Goal: Transaction & Acquisition: Download file/media

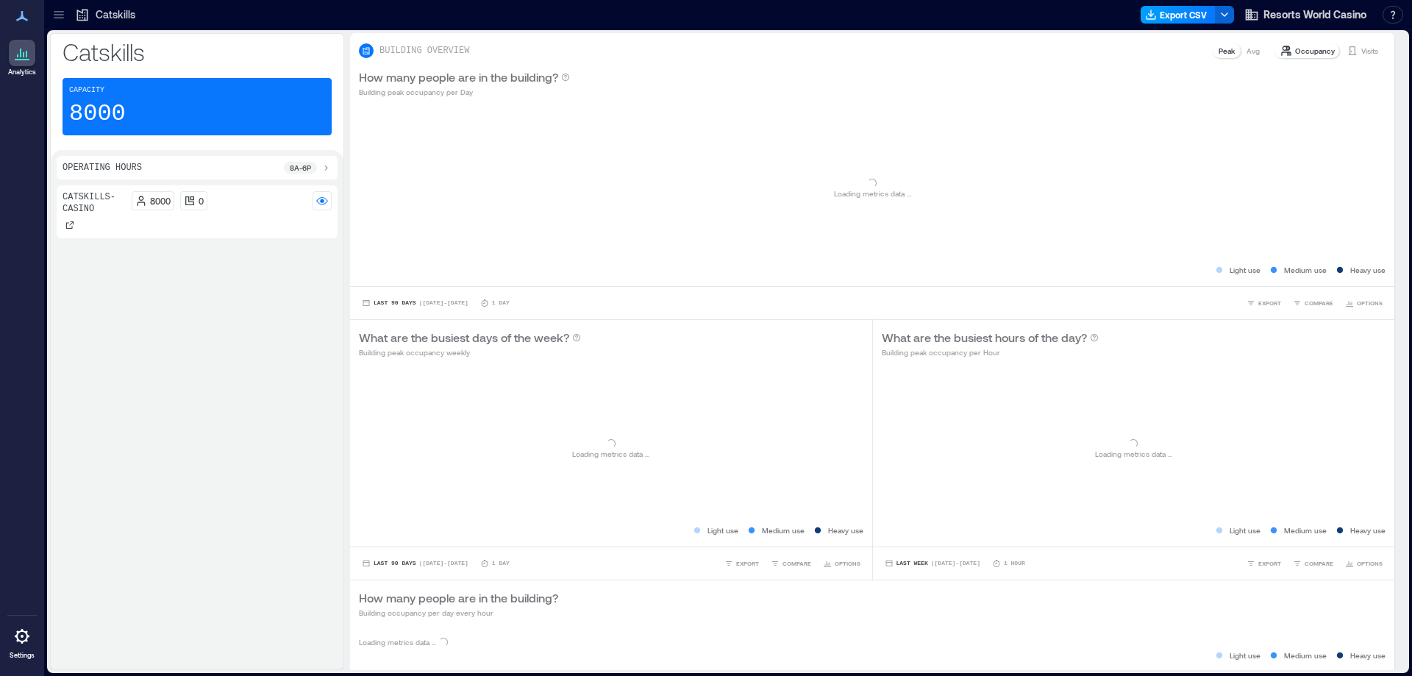
click at [1182, 14] on button "Export CSV" at bounding box center [1178, 15] width 75 height 18
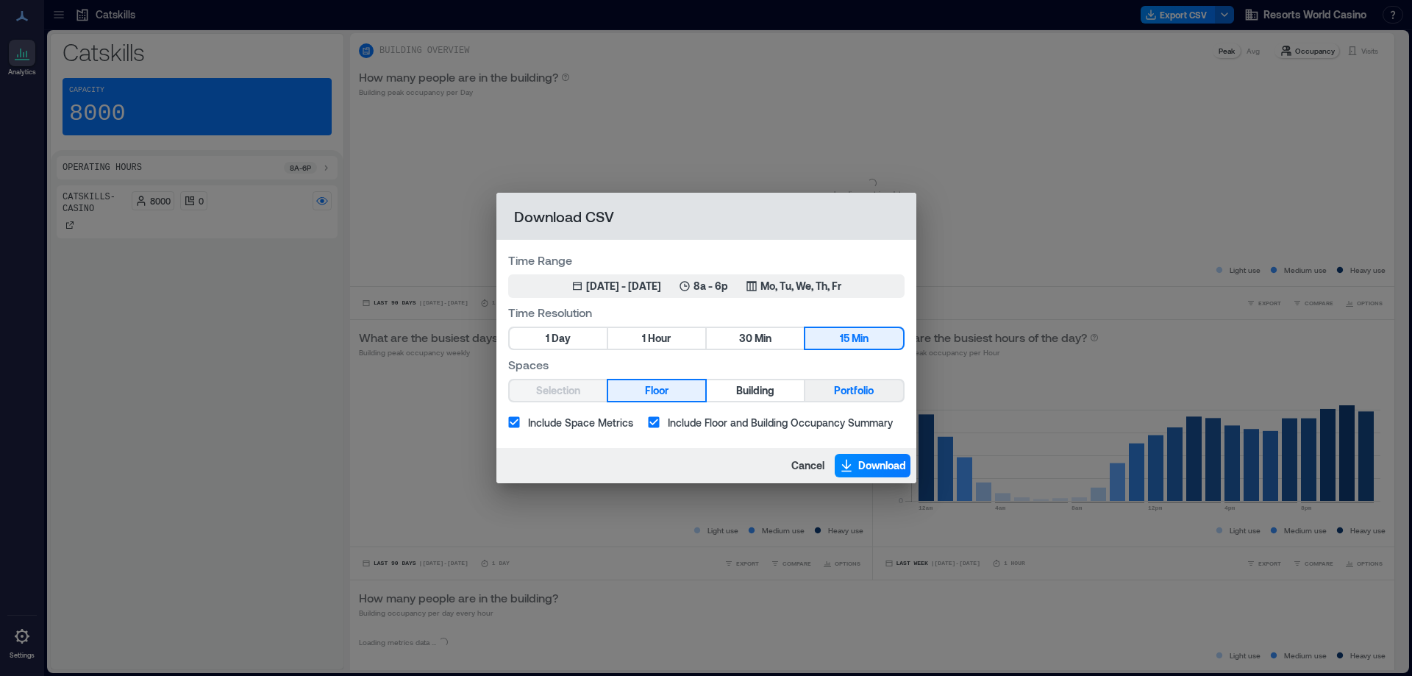
click at [672, 341] on button "1 Hour" at bounding box center [656, 338] width 97 height 21
click at [830, 393] on button "Portfolio" at bounding box center [854, 390] width 97 height 21
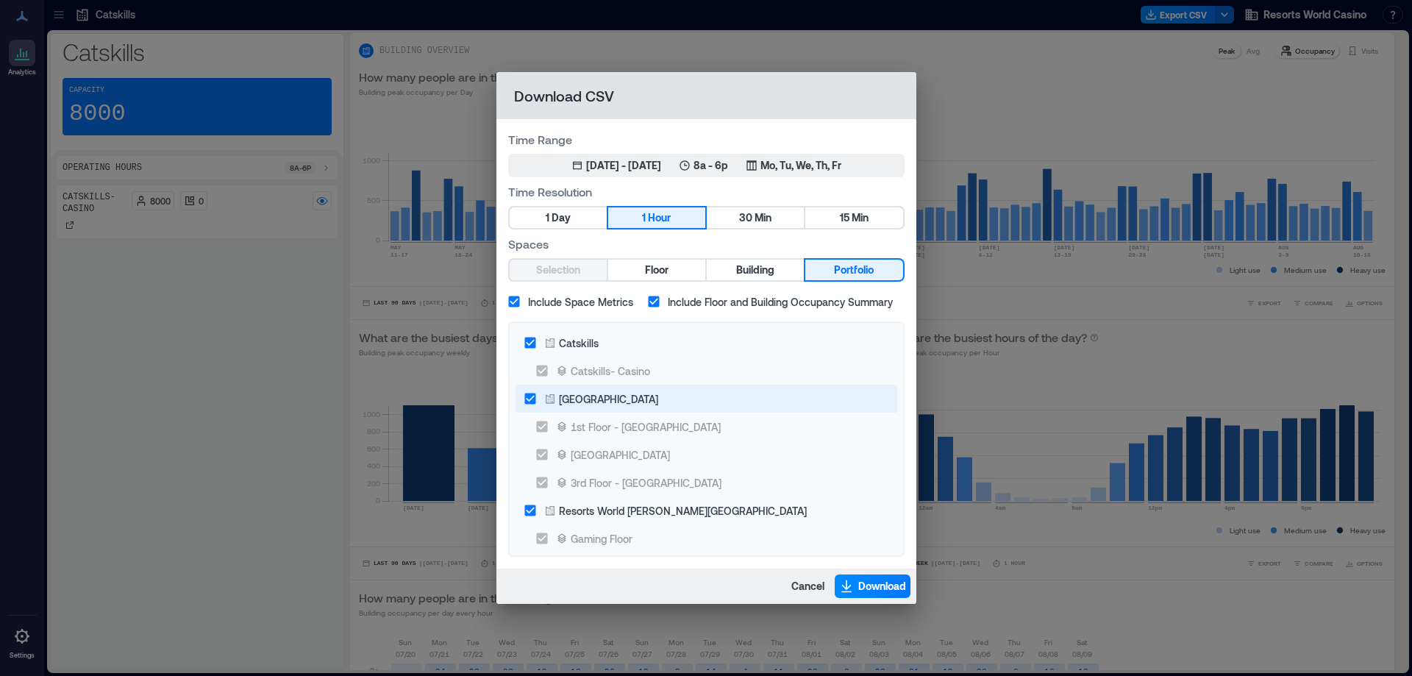
click at [651, 402] on div "[GEOGRAPHIC_DATA]" at bounding box center [608, 398] width 99 height 15
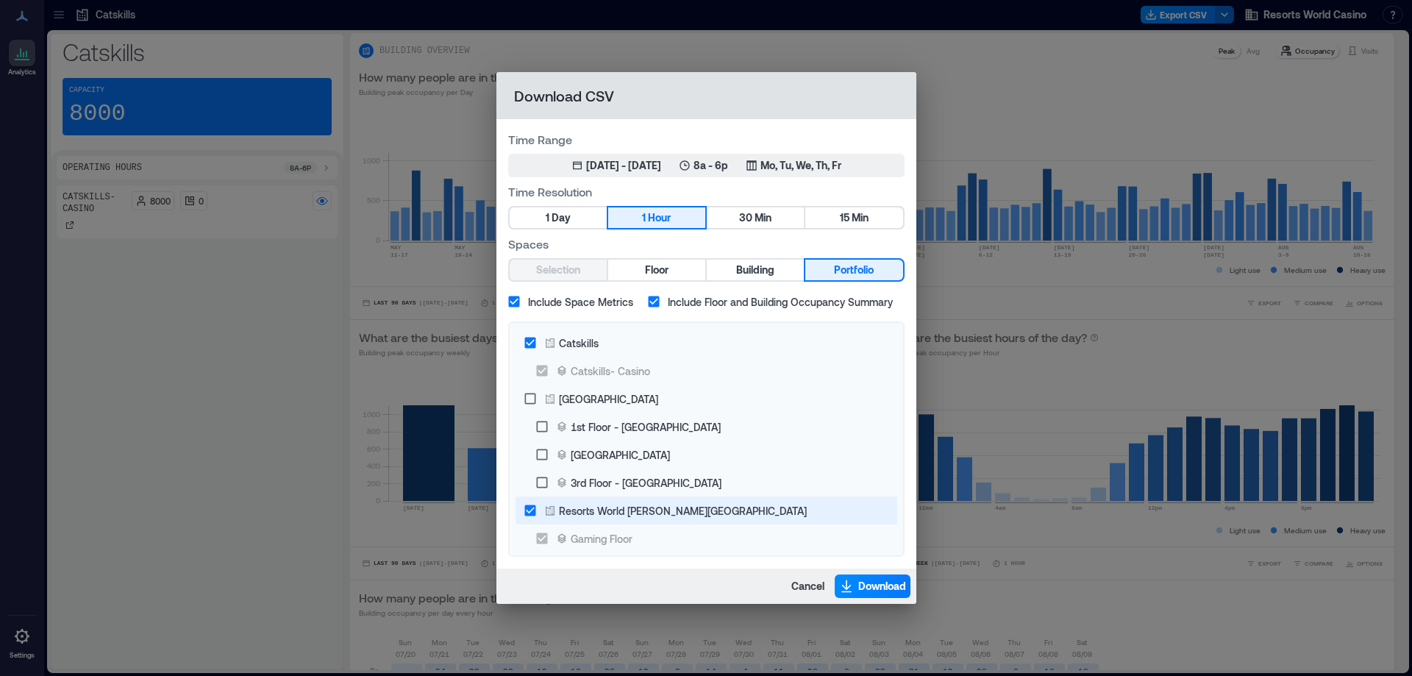
click at [669, 510] on div "Resorts World [PERSON_NAME][GEOGRAPHIC_DATA]" at bounding box center [683, 510] width 248 height 15
click at [726, 153] on div "Time Range May 12, 2025 - [DATE] 8a - 6p Mo, Tu, We, Th, Fr" at bounding box center [706, 154] width 397 height 46
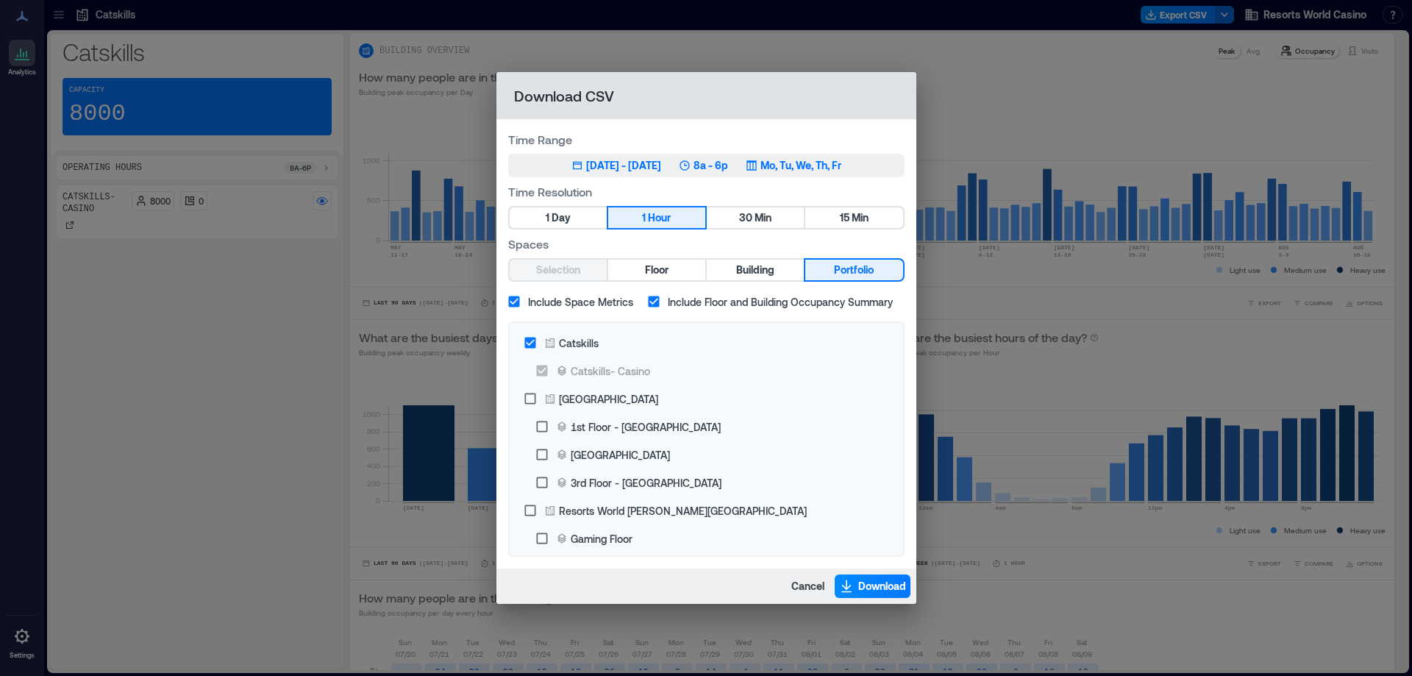
click at [726, 163] on p "8a - 6p" at bounding box center [711, 165] width 35 height 15
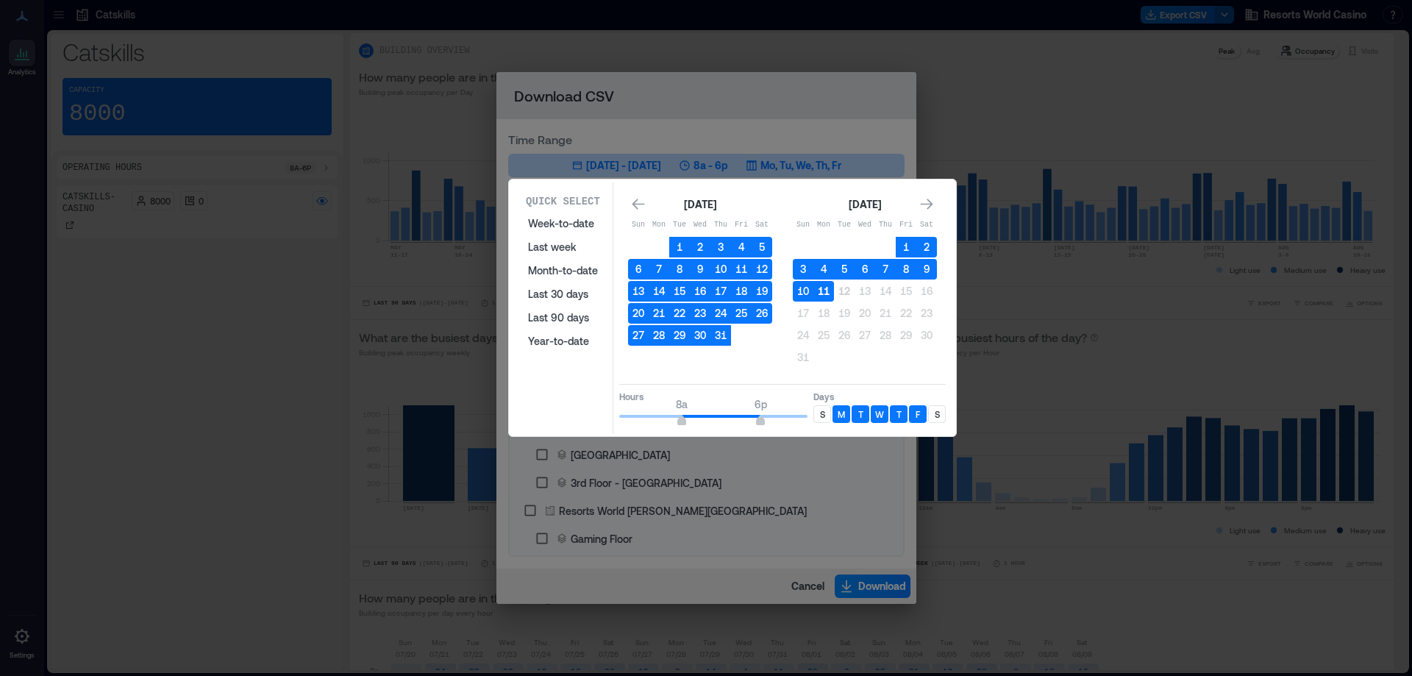
click at [819, 296] on button "11" at bounding box center [824, 291] width 21 height 21
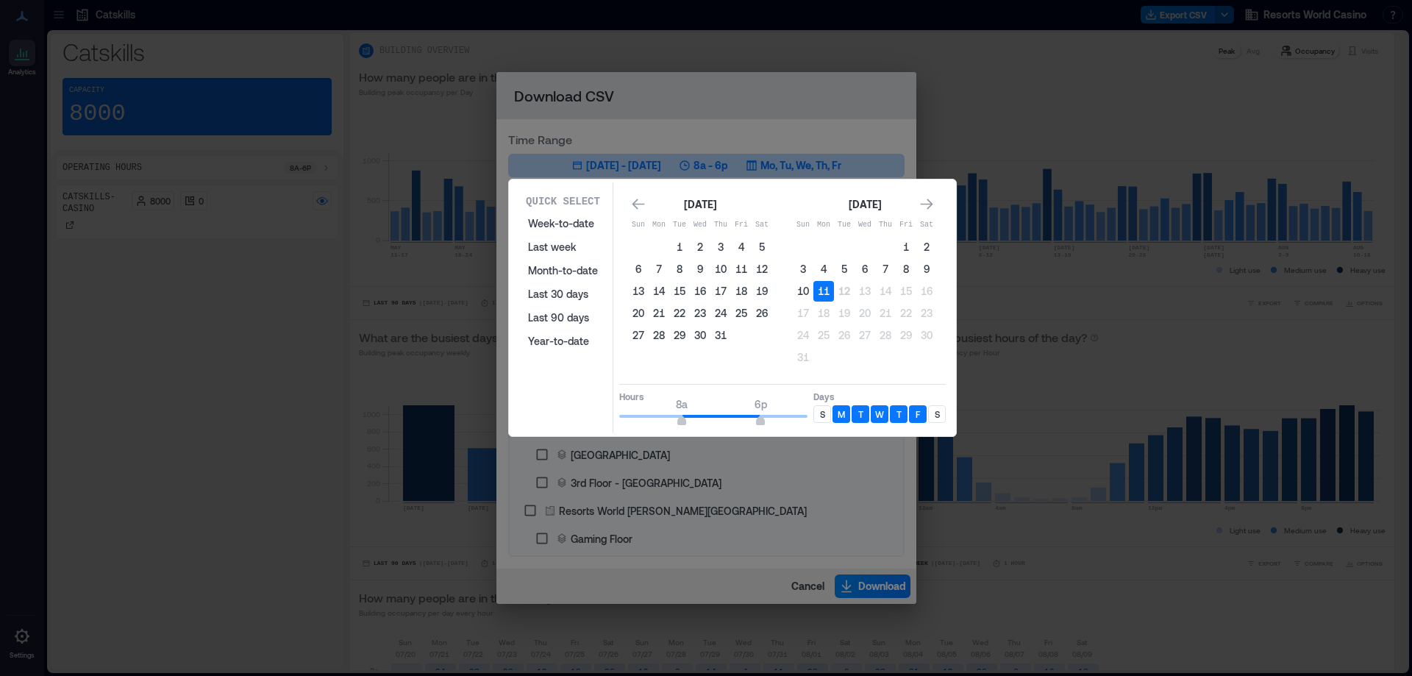
drag, startPoint x: 823, startPoint y: 417, endPoint x: 923, endPoint y: 413, distance: 100.1
click at [824, 416] on p "S" at bounding box center [822, 414] width 5 height 12
click at [935, 412] on p "S" at bounding box center [937, 414] width 5 height 12
type input "*"
drag, startPoint x: 678, startPoint y: 416, endPoint x: 582, endPoint y: 415, distance: 95.6
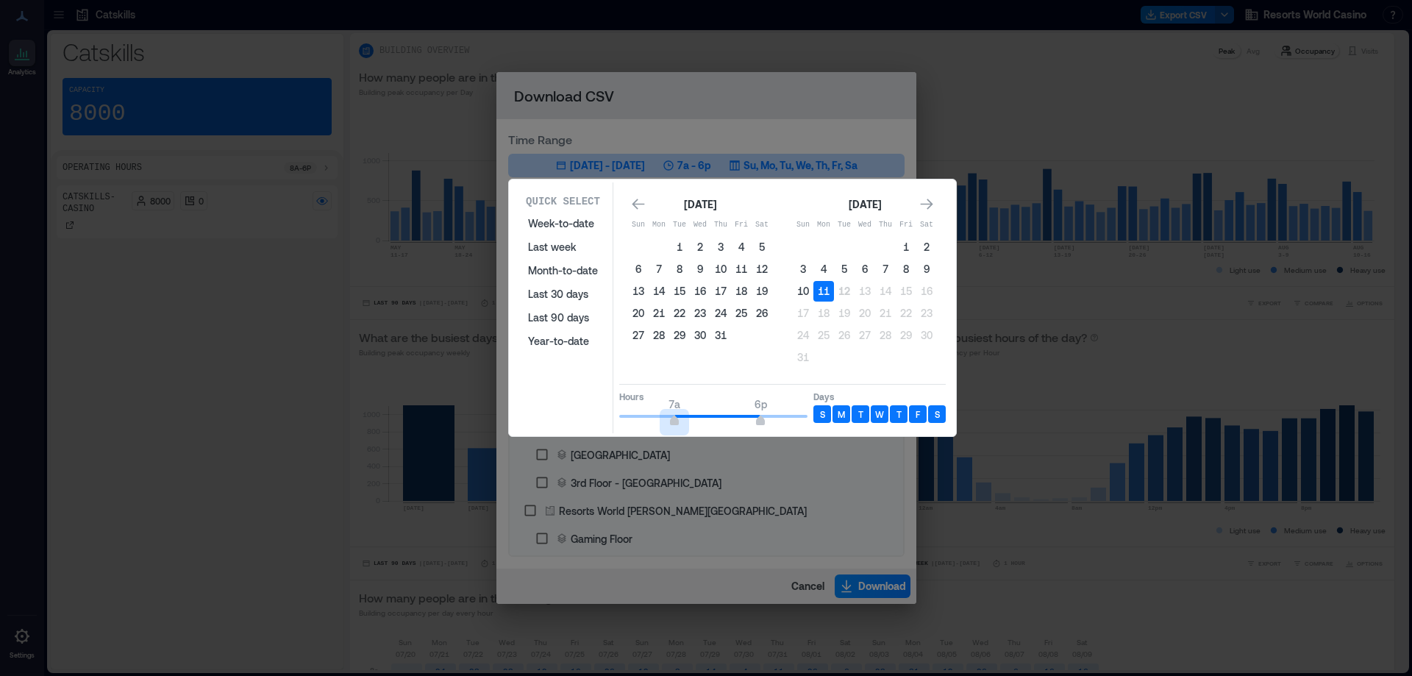
click at [582, 415] on div "Quick Select Week-to-date Last week Month-to-date Last 30 days Last 90 days Yea…" at bounding box center [732, 307] width 438 height 251
type input "*"
drag, startPoint x: 756, startPoint y: 424, endPoint x: 665, endPoint y: 432, distance: 91.6
click at [665, 432] on div "Quick Select Week-to-date Last week Month-to-date Last 30 days Last 90 days Yea…" at bounding box center [732, 307] width 438 height 251
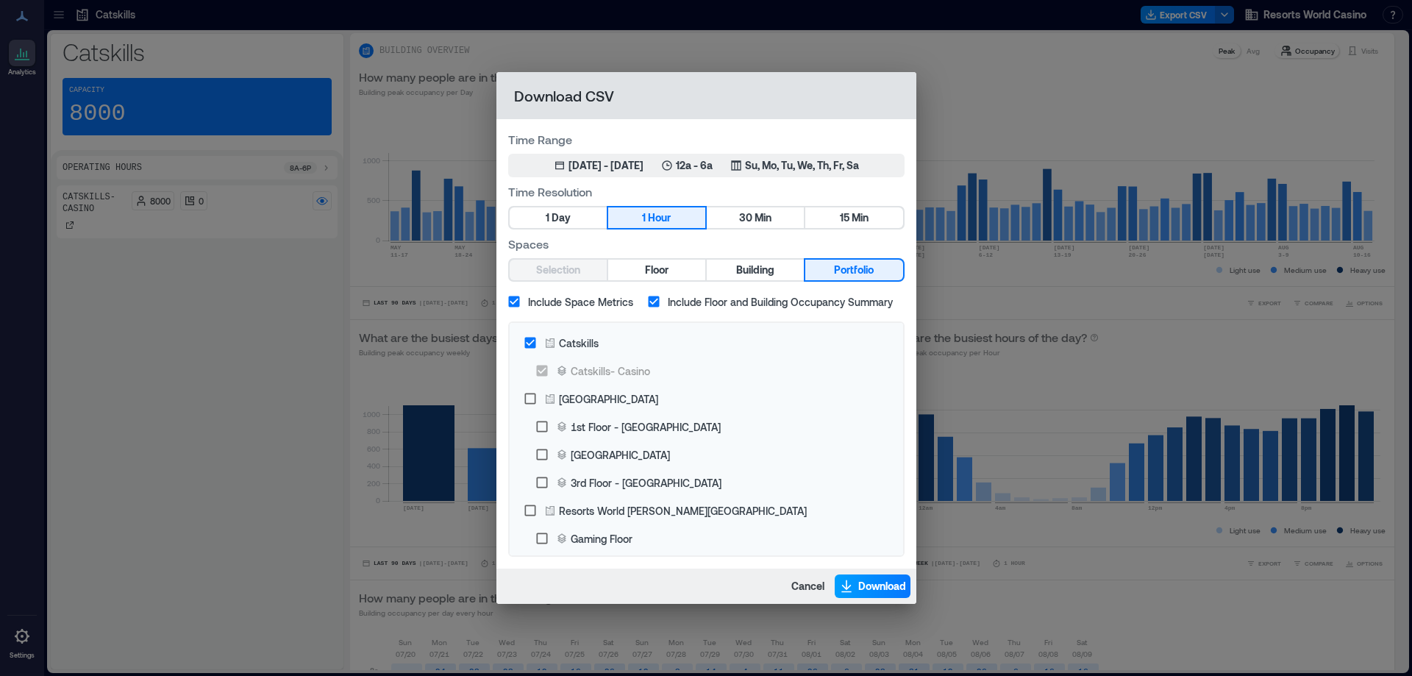
click at [871, 588] on span "Download" at bounding box center [882, 586] width 48 height 15
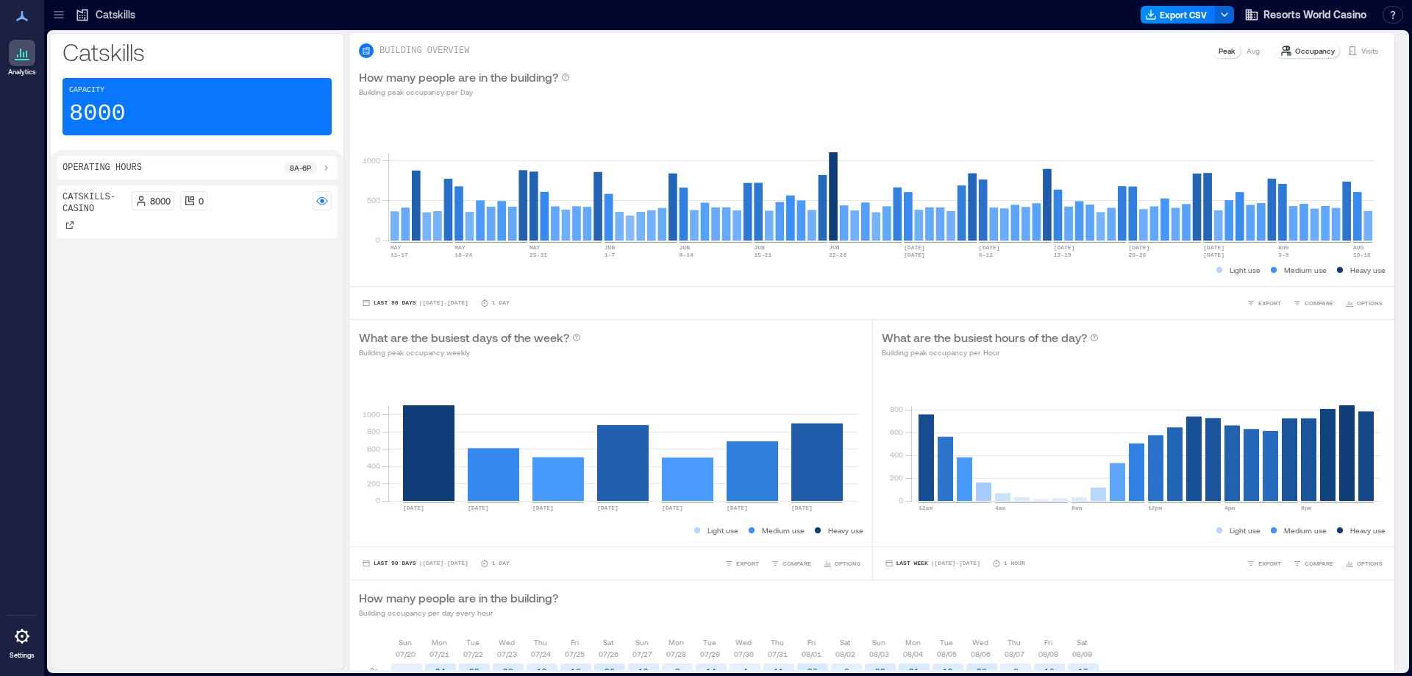
click at [1042, 29] on div "Catskills Export CSV Resorts World Casino Resources API Documentation Help Cent…" at bounding box center [728, 15] width 1368 height 30
click at [1142, 10] on button "Export CSV" at bounding box center [1178, 15] width 75 height 18
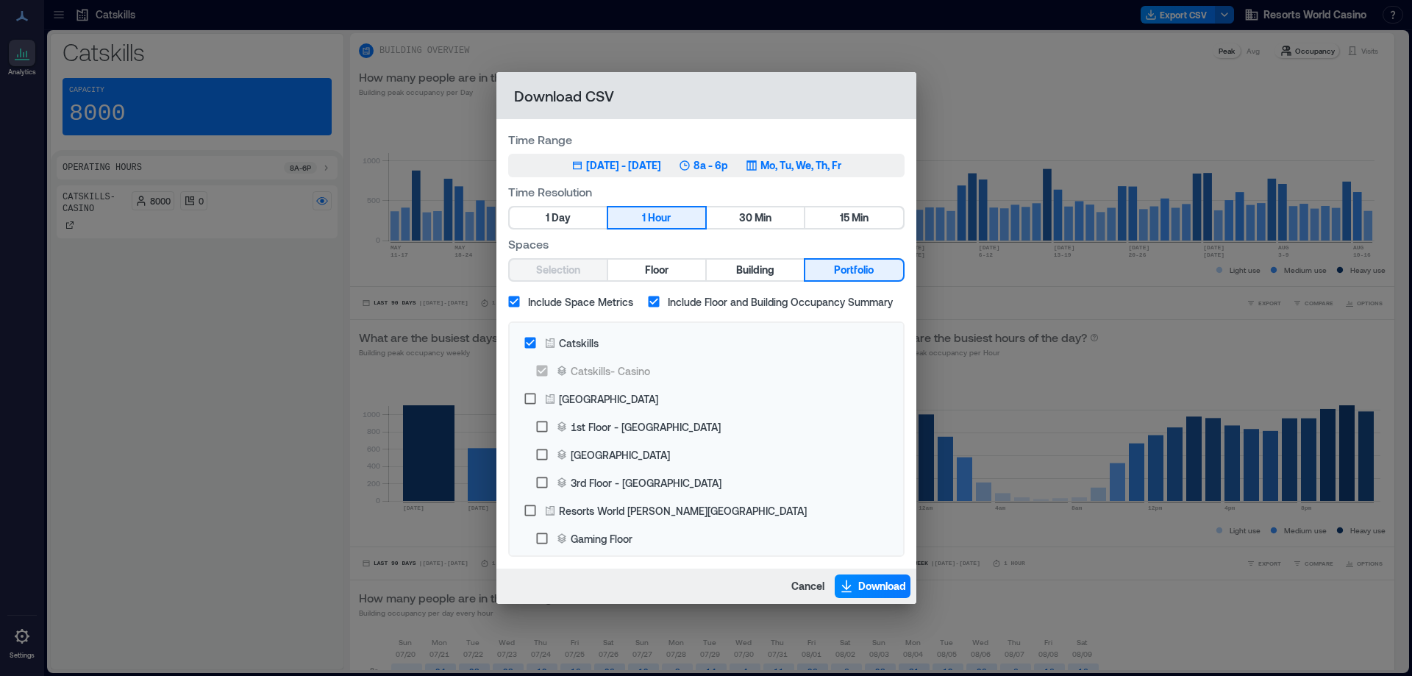
click at [661, 163] on div "[DATE] - [DATE]" at bounding box center [623, 165] width 75 height 15
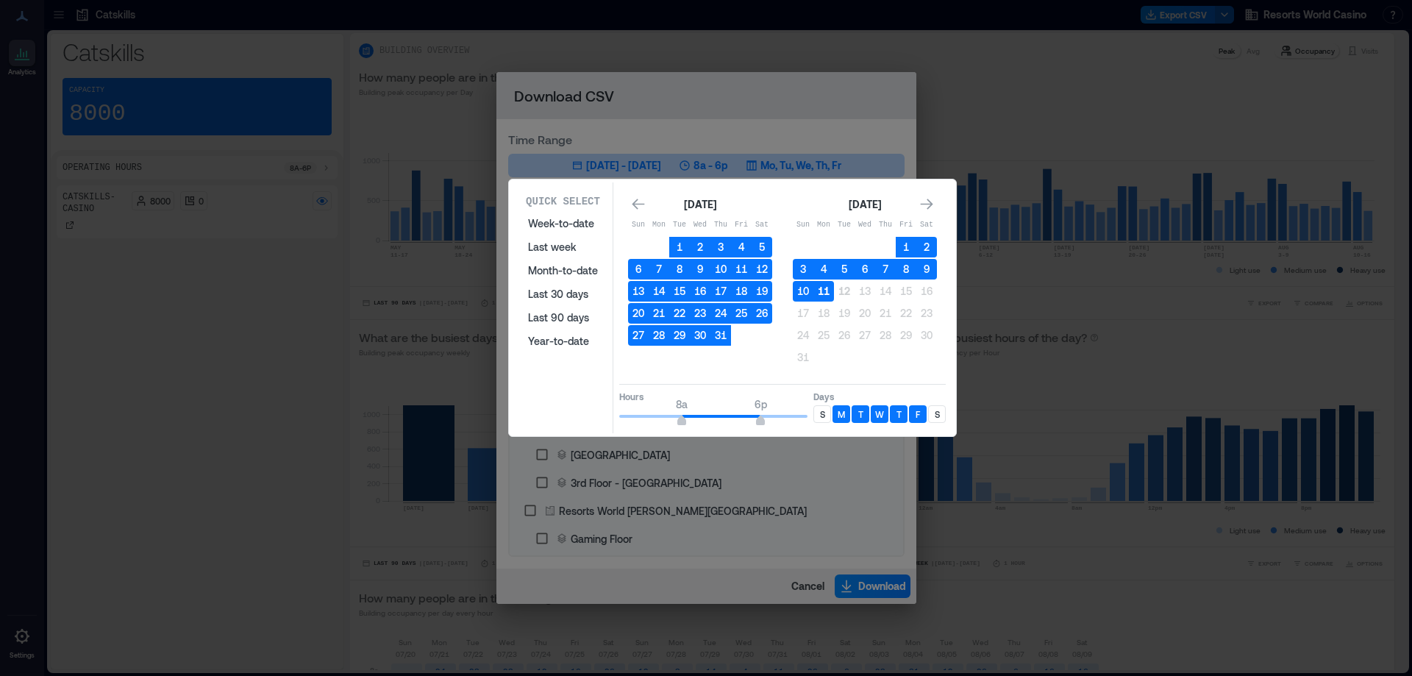
click at [821, 296] on button "11" at bounding box center [824, 291] width 21 height 21
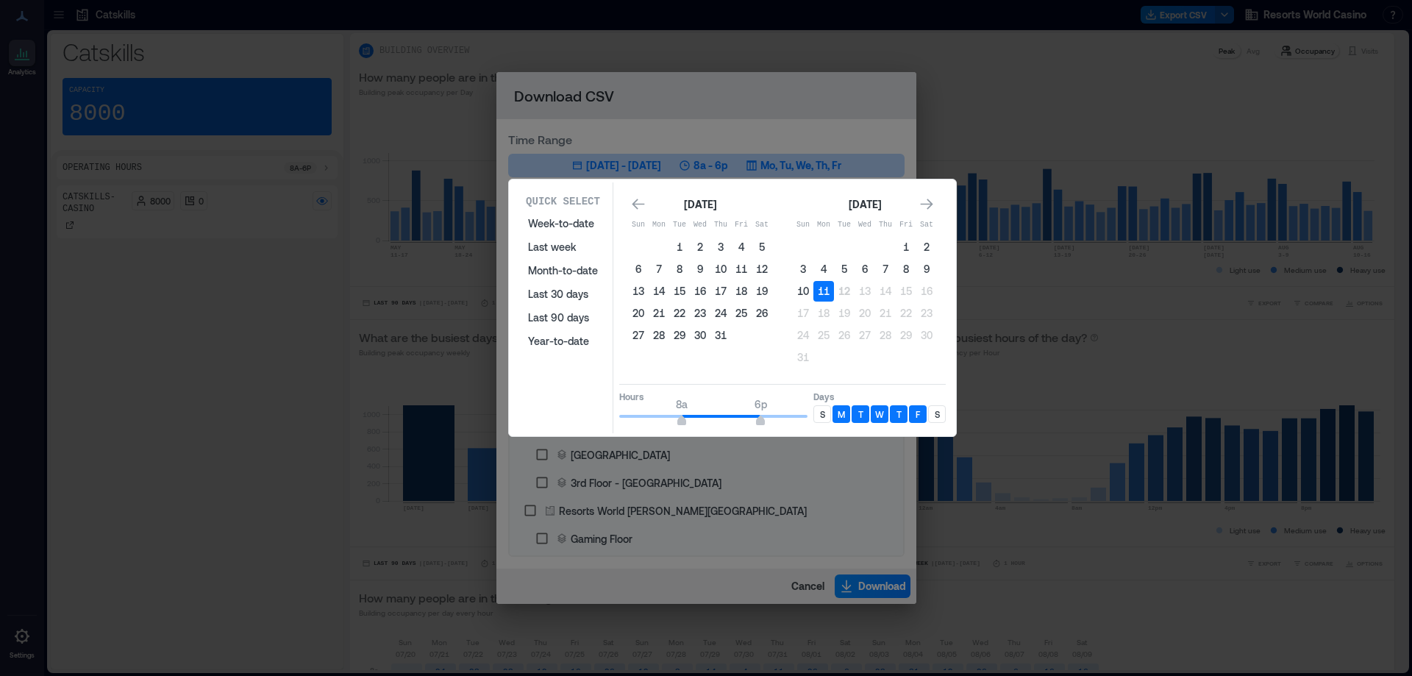
click at [822, 422] on div "S" at bounding box center [823, 414] width 18 height 18
click at [939, 413] on p "S" at bounding box center [937, 414] width 5 height 12
type input "**"
drag, startPoint x: 758, startPoint y: 417, endPoint x: 825, endPoint y: 419, distance: 66.2
click at [825, 419] on div "Hours 8a 12a Days S M T W T F S" at bounding box center [782, 405] width 327 height 43
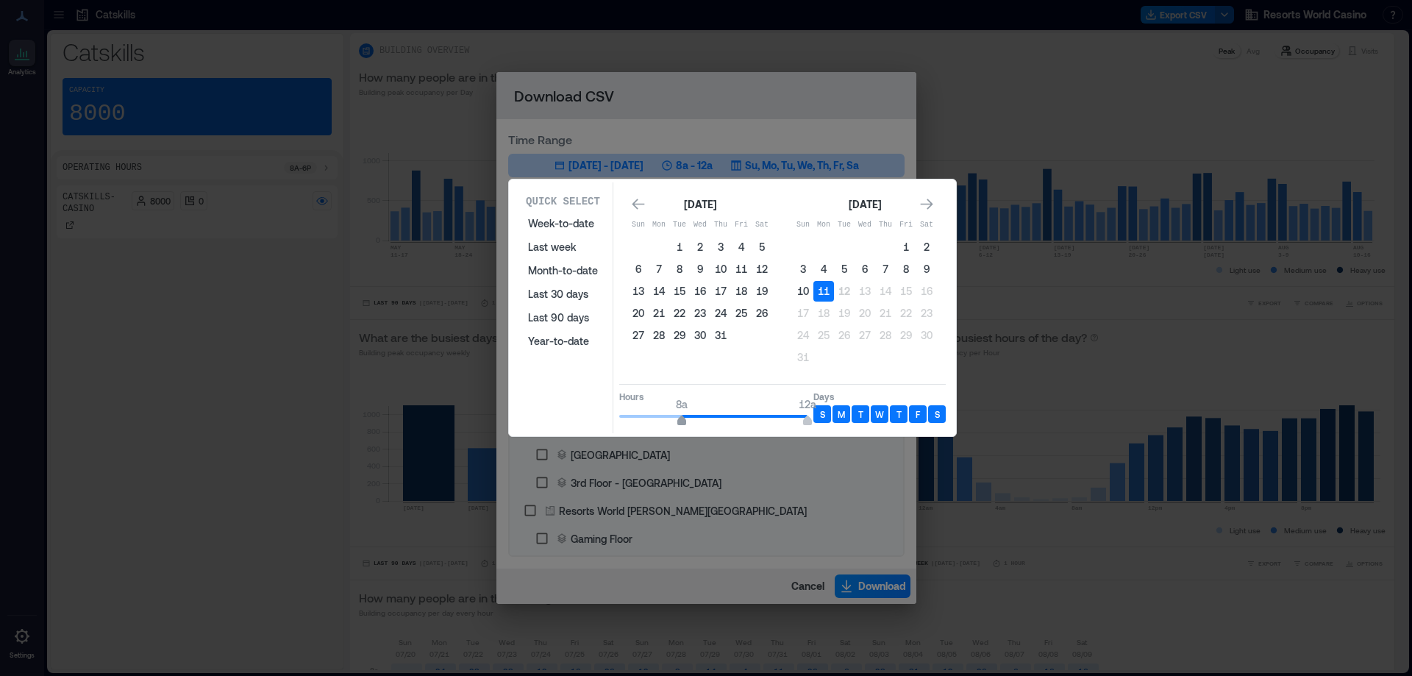
type input "*"
drag, startPoint x: 685, startPoint y: 416, endPoint x: 664, endPoint y: 422, distance: 22.1
click at [664, 422] on span "6a 12a" at bounding box center [713, 416] width 188 height 22
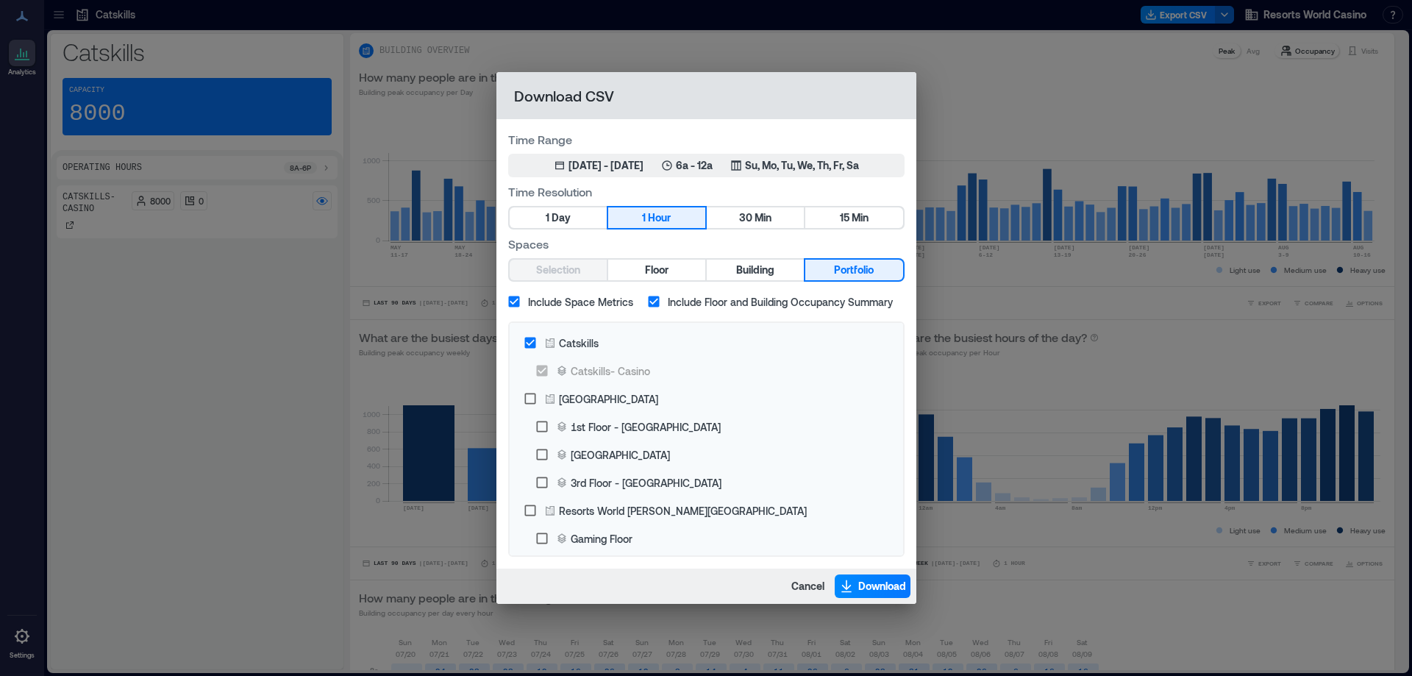
drag, startPoint x: 698, startPoint y: 107, endPoint x: 711, endPoint y: 186, distance: 79.7
click at [885, 588] on span "Download" at bounding box center [882, 586] width 48 height 15
